Goal: Check status: Check status

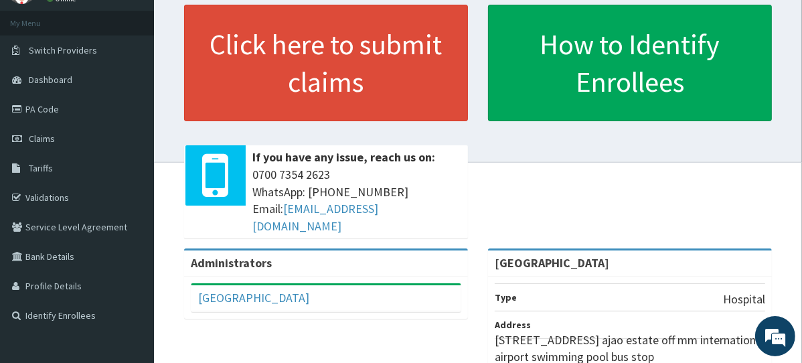
scroll to position [59, 0]
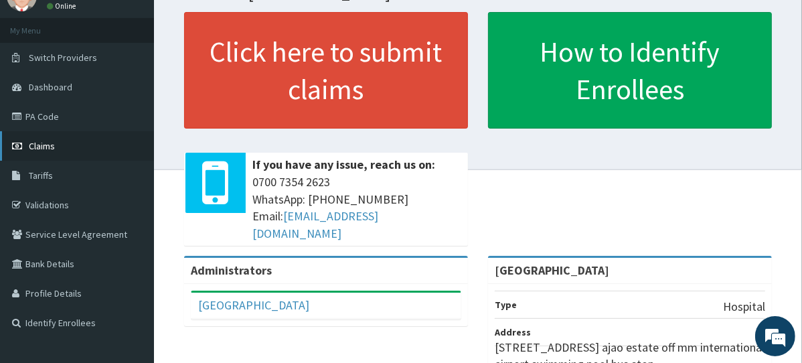
click at [79, 150] on link "Claims" at bounding box center [77, 145] width 154 height 29
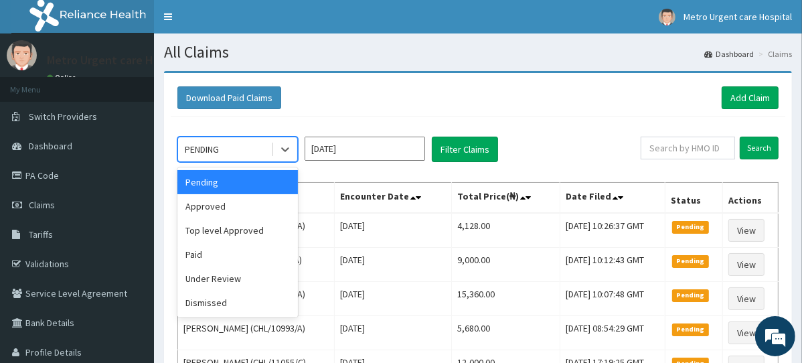
click at [455, 102] on div "Download Paid Claims Add Claim" at bounding box center [477, 97] width 601 height 23
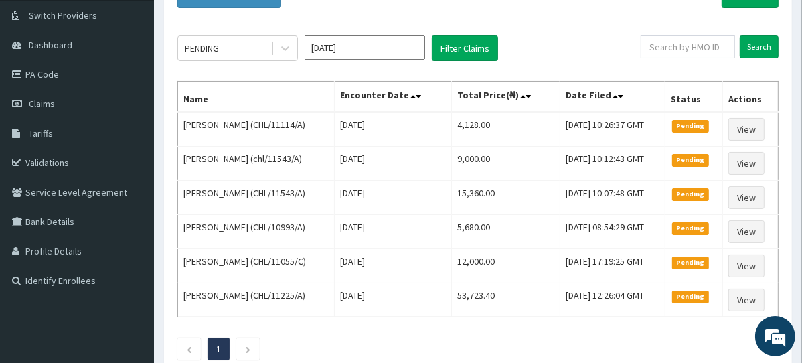
scroll to position [97, 0]
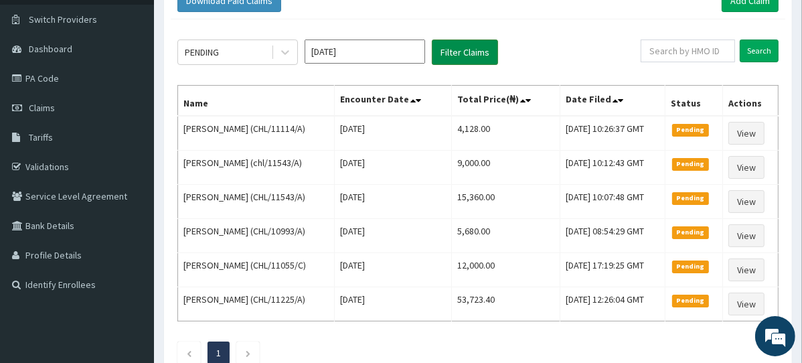
click at [469, 52] on button "Filter Claims" at bounding box center [465, 51] width 66 height 25
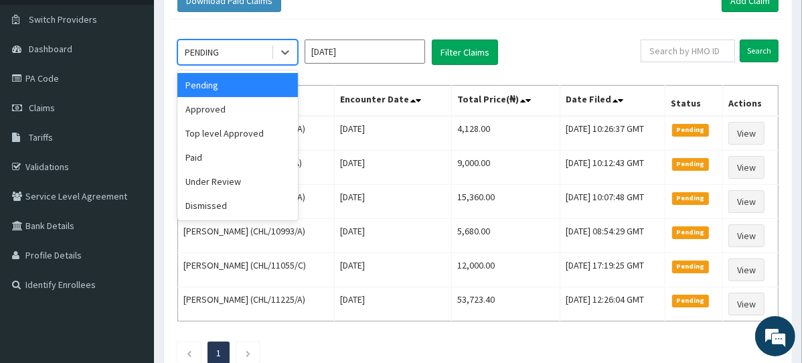
click at [264, 114] on div "Approved" at bounding box center [237, 109] width 121 height 24
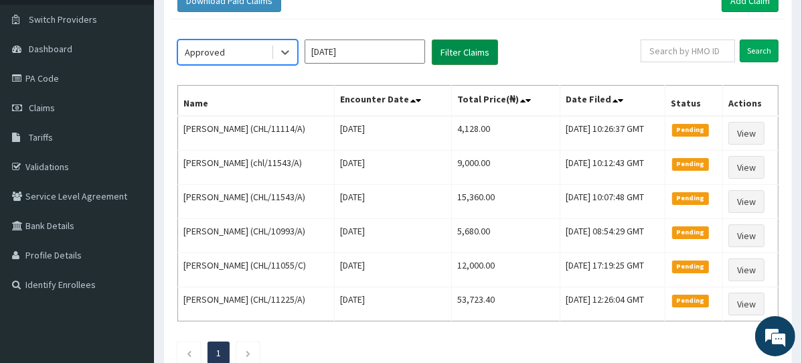
click at [460, 60] on button "Filter Claims" at bounding box center [465, 51] width 66 height 25
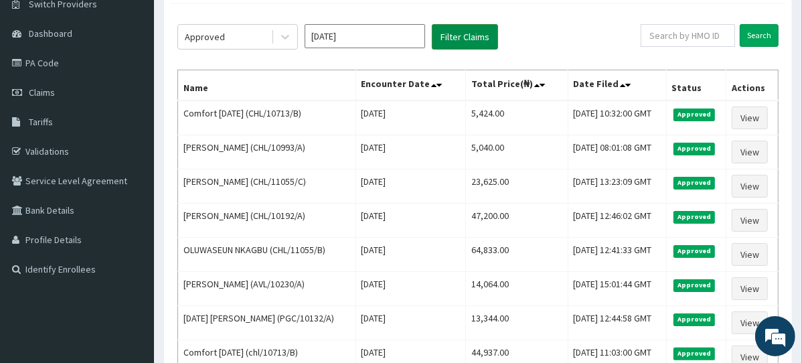
scroll to position [111, 0]
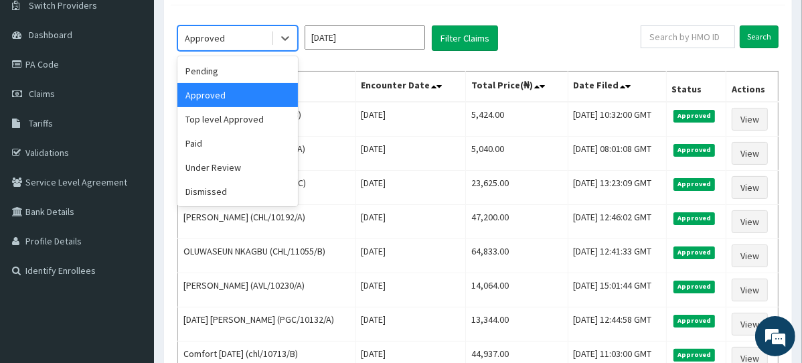
click at [274, 118] on div "Top level Approved" at bounding box center [237, 119] width 121 height 24
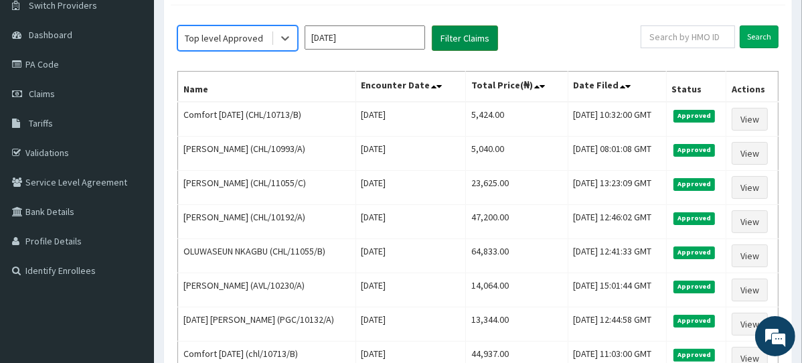
click at [475, 42] on button "Filter Claims" at bounding box center [465, 37] width 66 height 25
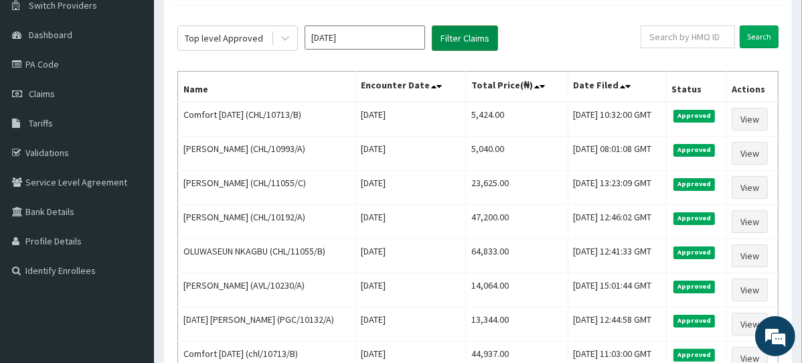
scroll to position [9, 0]
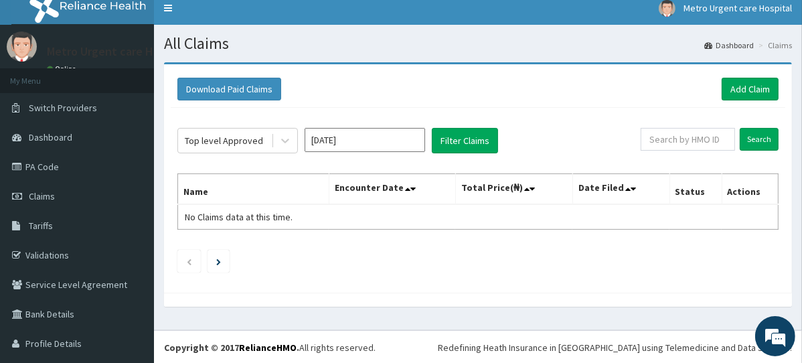
click at [415, 142] on input "Sep 2025" at bounding box center [365, 140] width 121 height 24
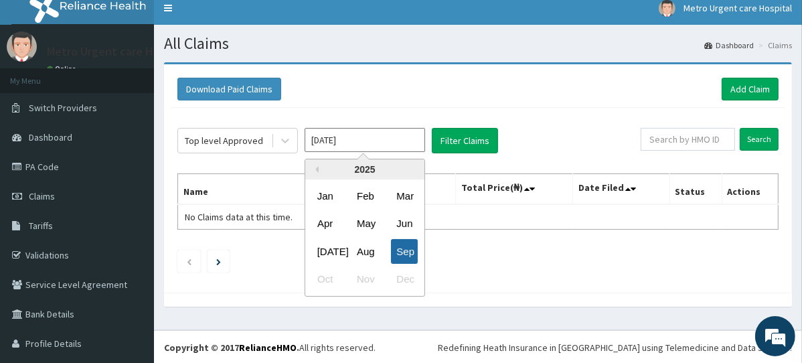
click at [415, 247] on div "Sep" at bounding box center [404, 251] width 27 height 25
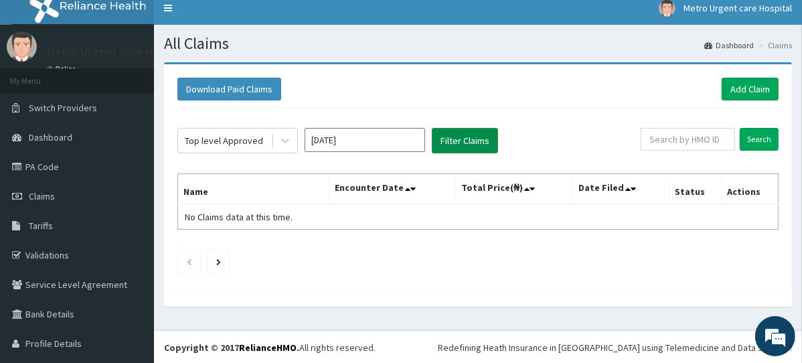
click at [479, 143] on button "Filter Claims" at bounding box center [465, 140] width 66 height 25
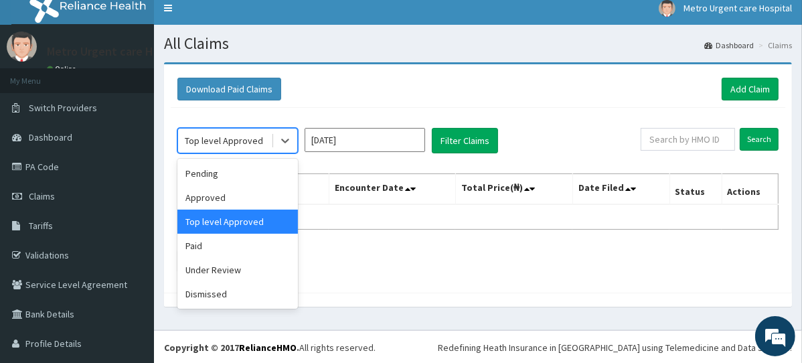
click at [266, 272] on div "Under Review" at bounding box center [237, 270] width 121 height 24
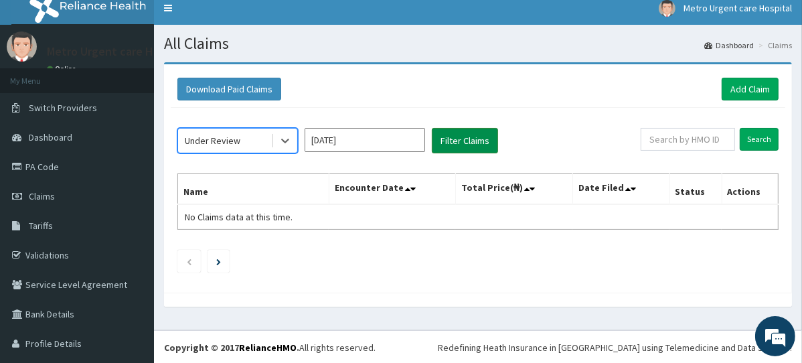
click at [468, 143] on button "Filter Claims" at bounding box center [465, 140] width 66 height 25
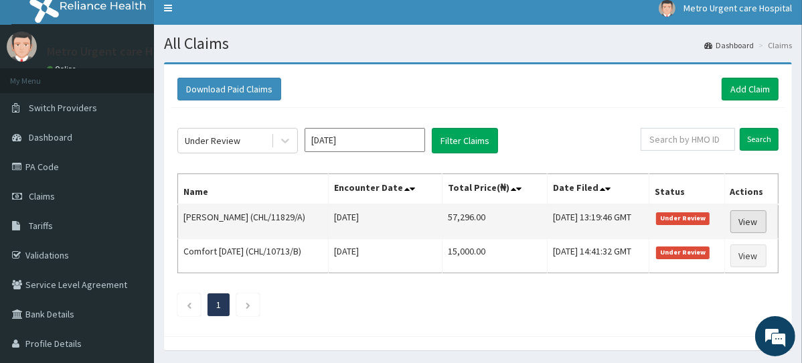
click at [760, 221] on link "View" at bounding box center [748, 221] width 36 height 23
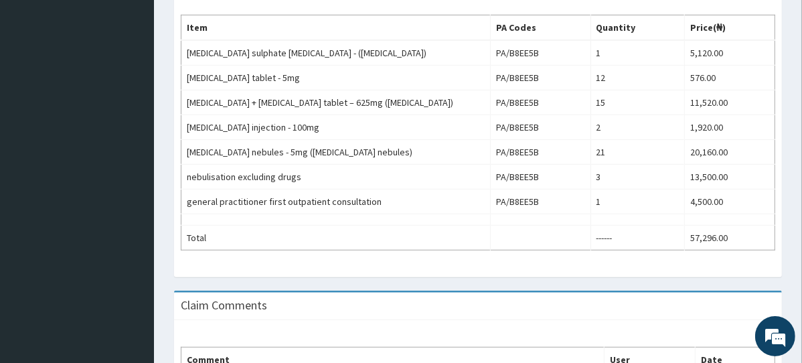
scroll to position [438, 0]
